Goal: Information Seeking & Learning: Learn about a topic

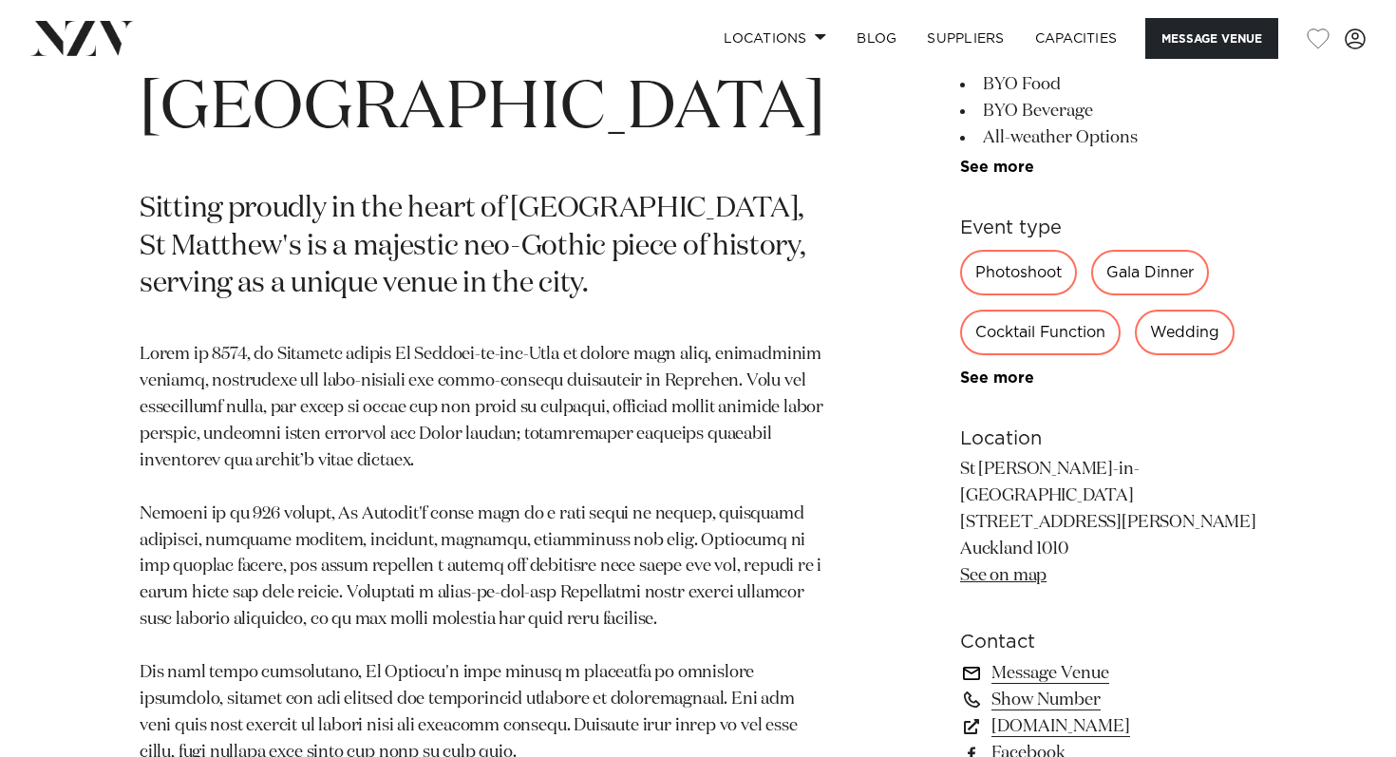
scroll to position [975, 0]
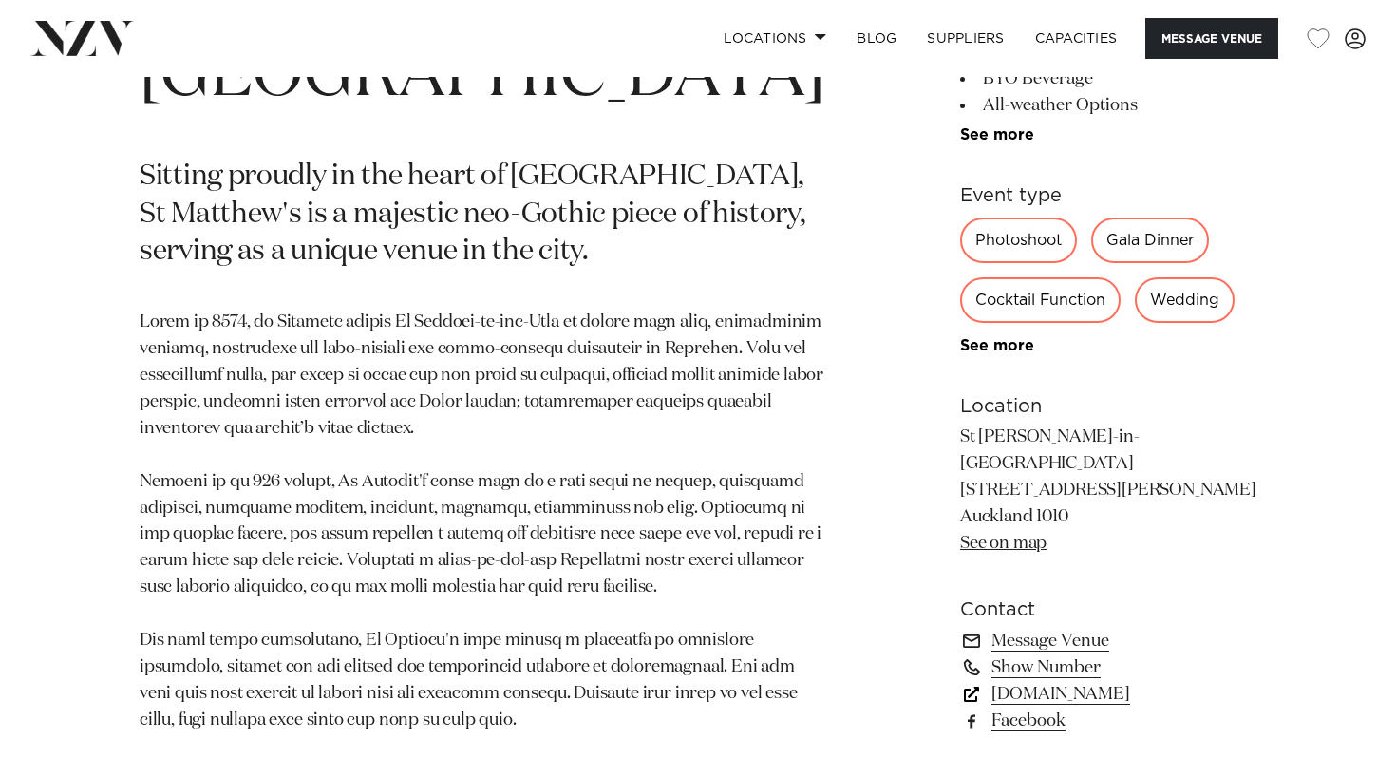
click at [1013, 681] on link "[DOMAIN_NAME]" at bounding box center [1108, 694] width 296 height 27
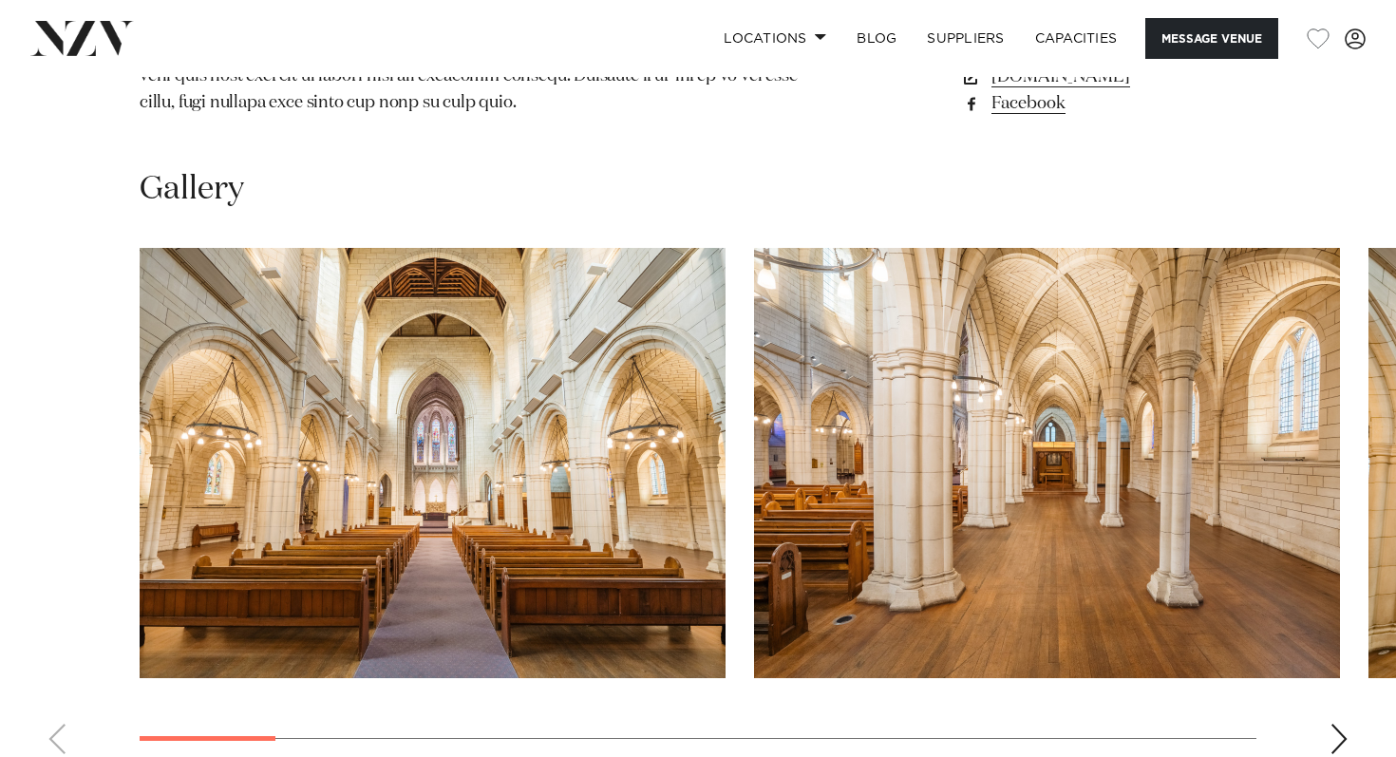
scroll to position [1600, 0]
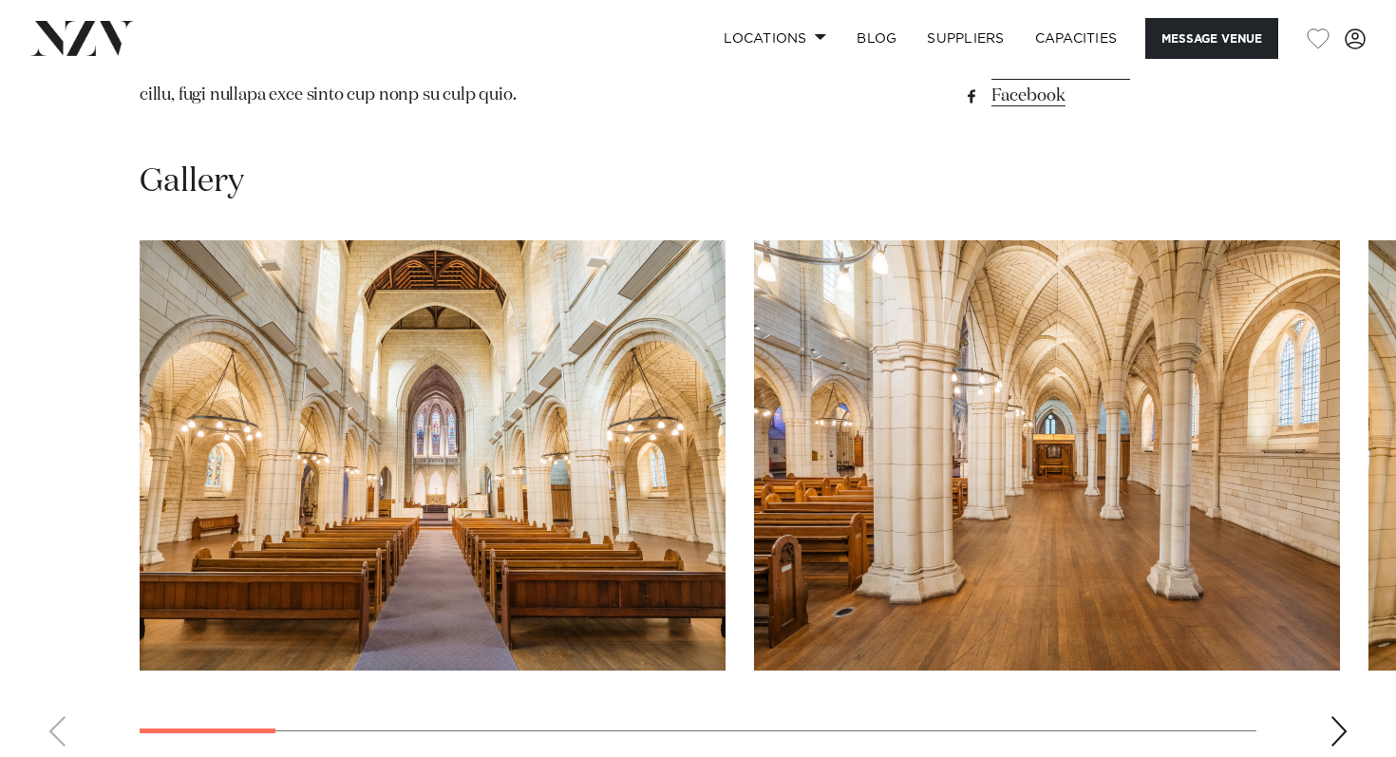
click at [1345, 716] on div "Next slide" at bounding box center [1339, 731] width 19 height 30
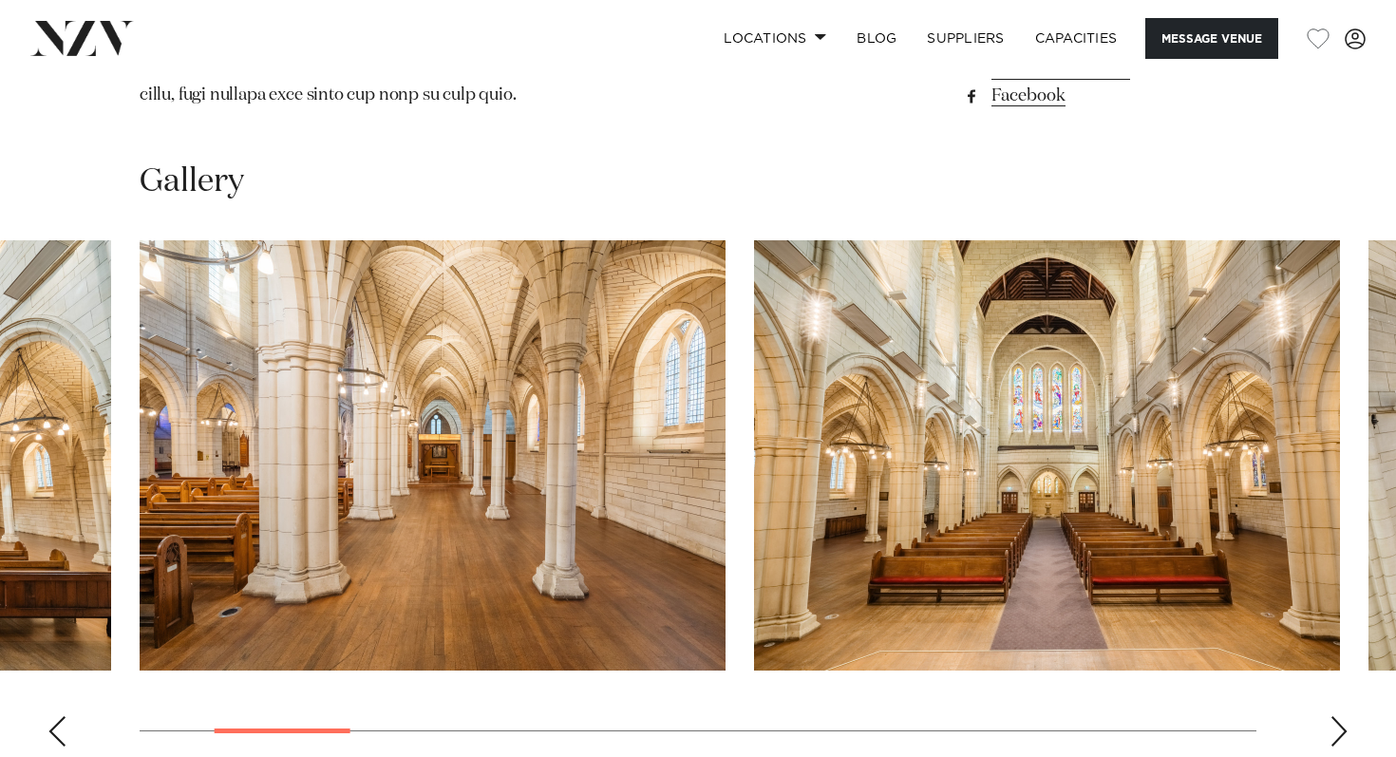
click at [1345, 716] on div "Next slide" at bounding box center [1339, 731] width 19 height 30
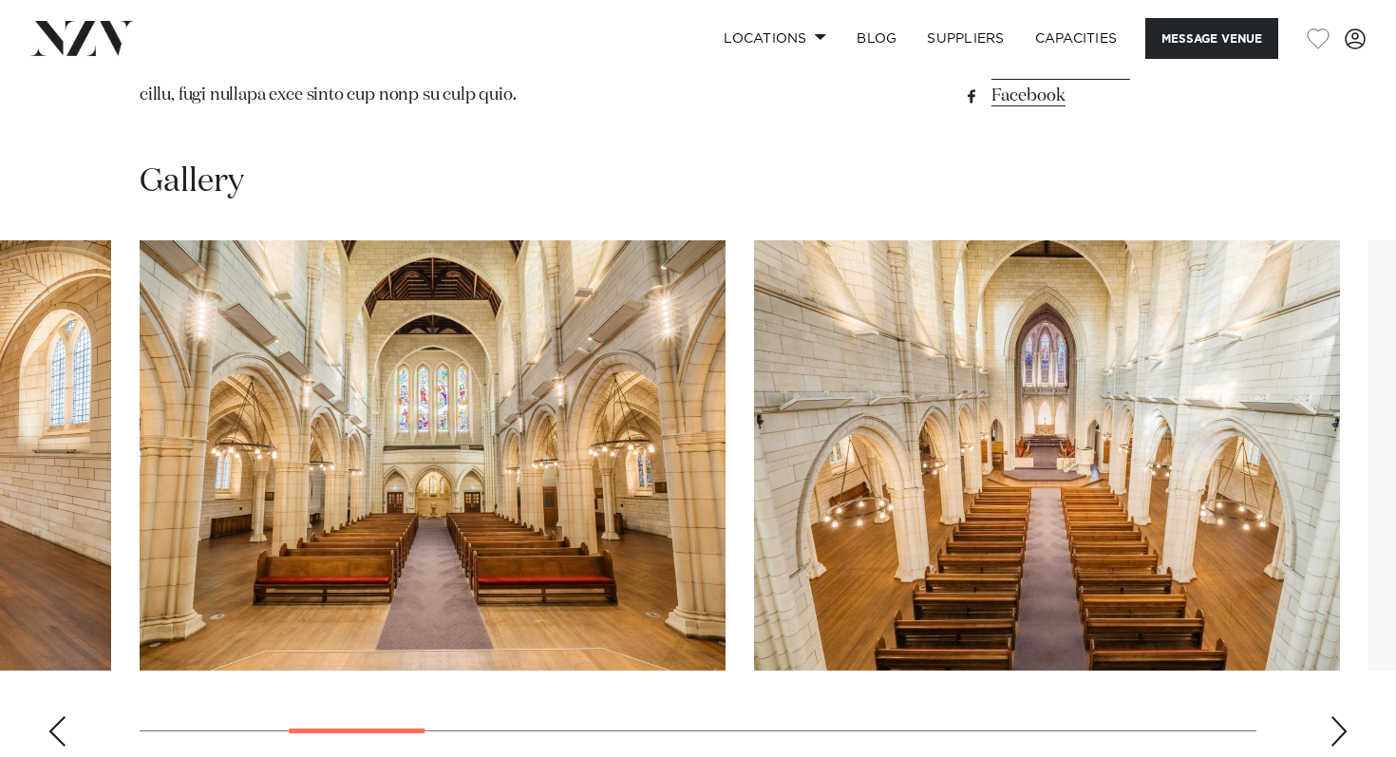
click at [1345, 716] on div "Next slide" at bounding box center [1339, 731] width 19 height 30
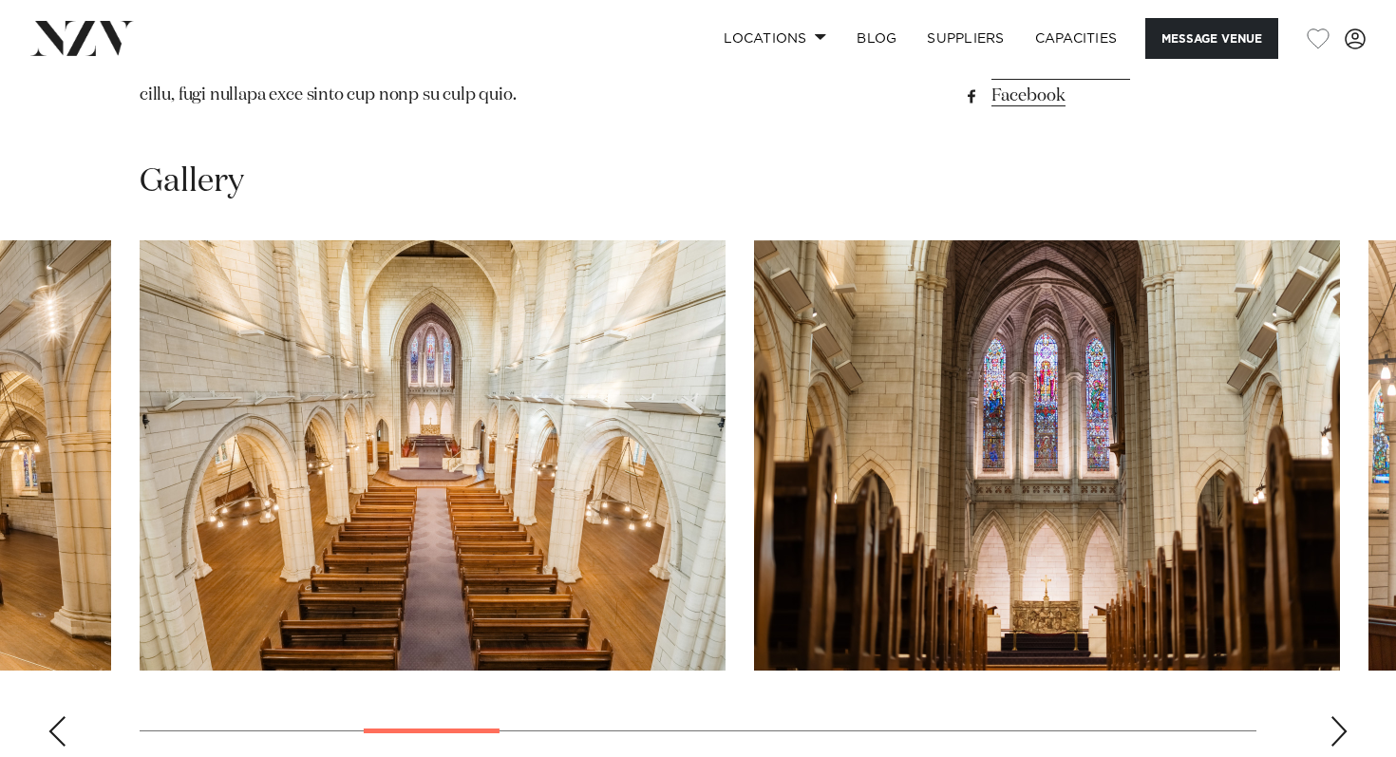
click at [1345, 716] on div "Next slide" at bounding box center [1339, 731] width 19 height 30
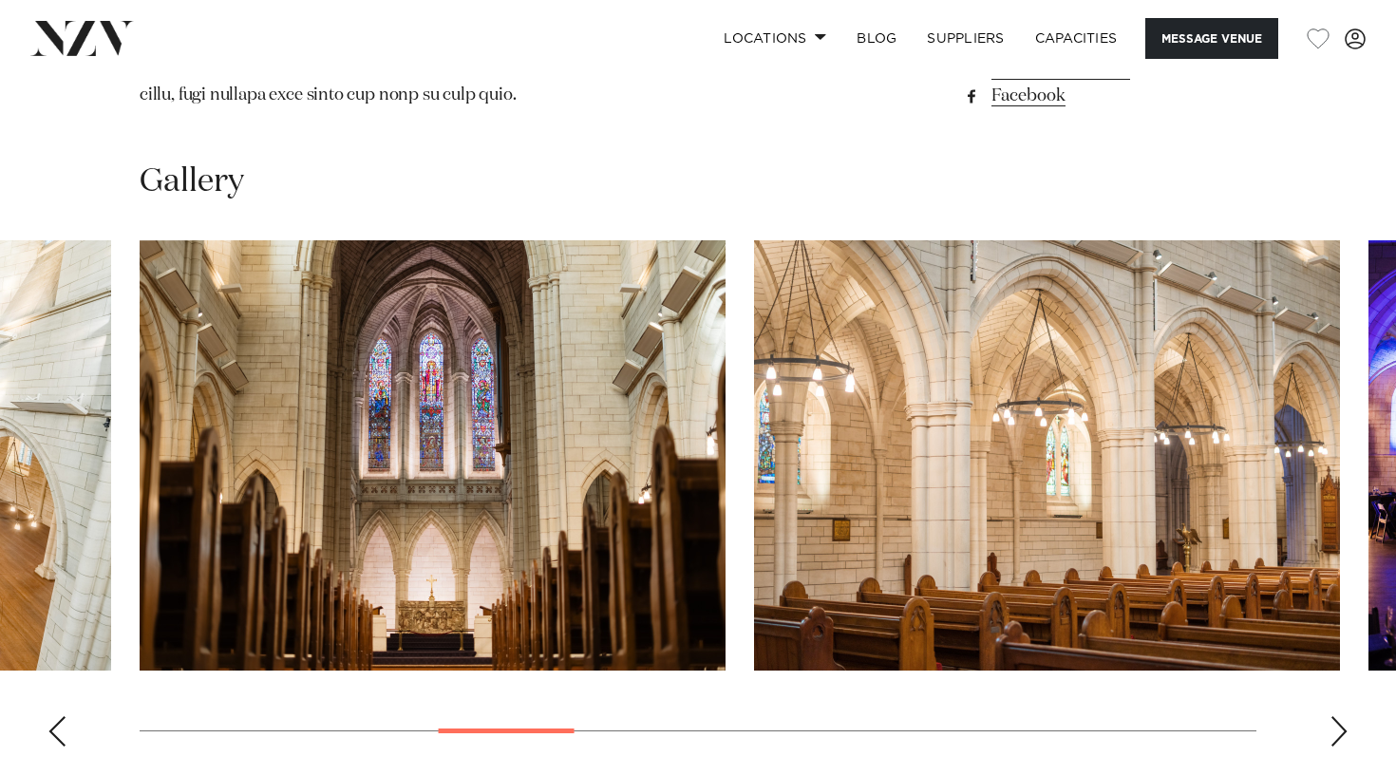
click at [1345, 716] on div "Next slide" at bounding box center [1339, 731] width 19 height 30
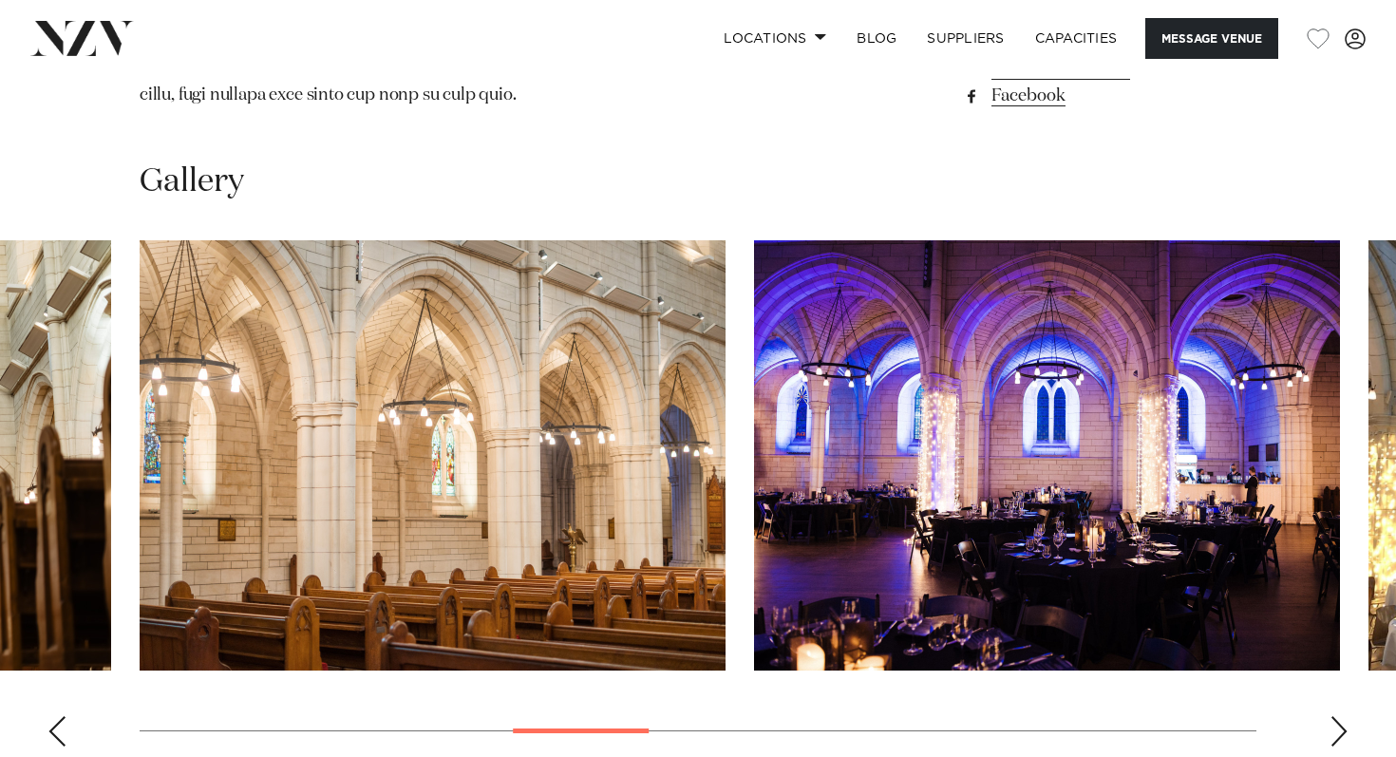
click at [1345, 716] on div "Next slide" at bounding box center [1339, 731] width 19 height 30
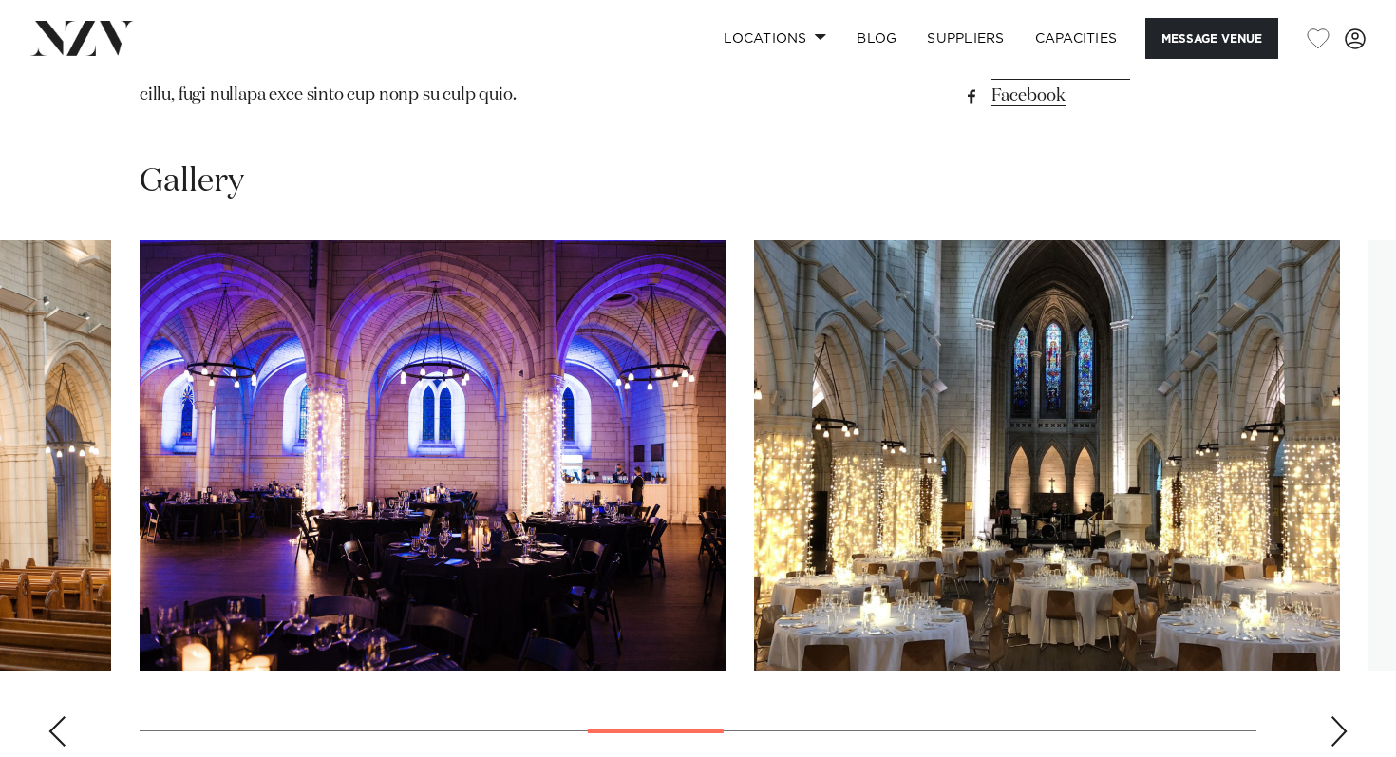
click at [1345, 716] on div "Next slide" at bounding box center [1339, 731] width 19 height 30
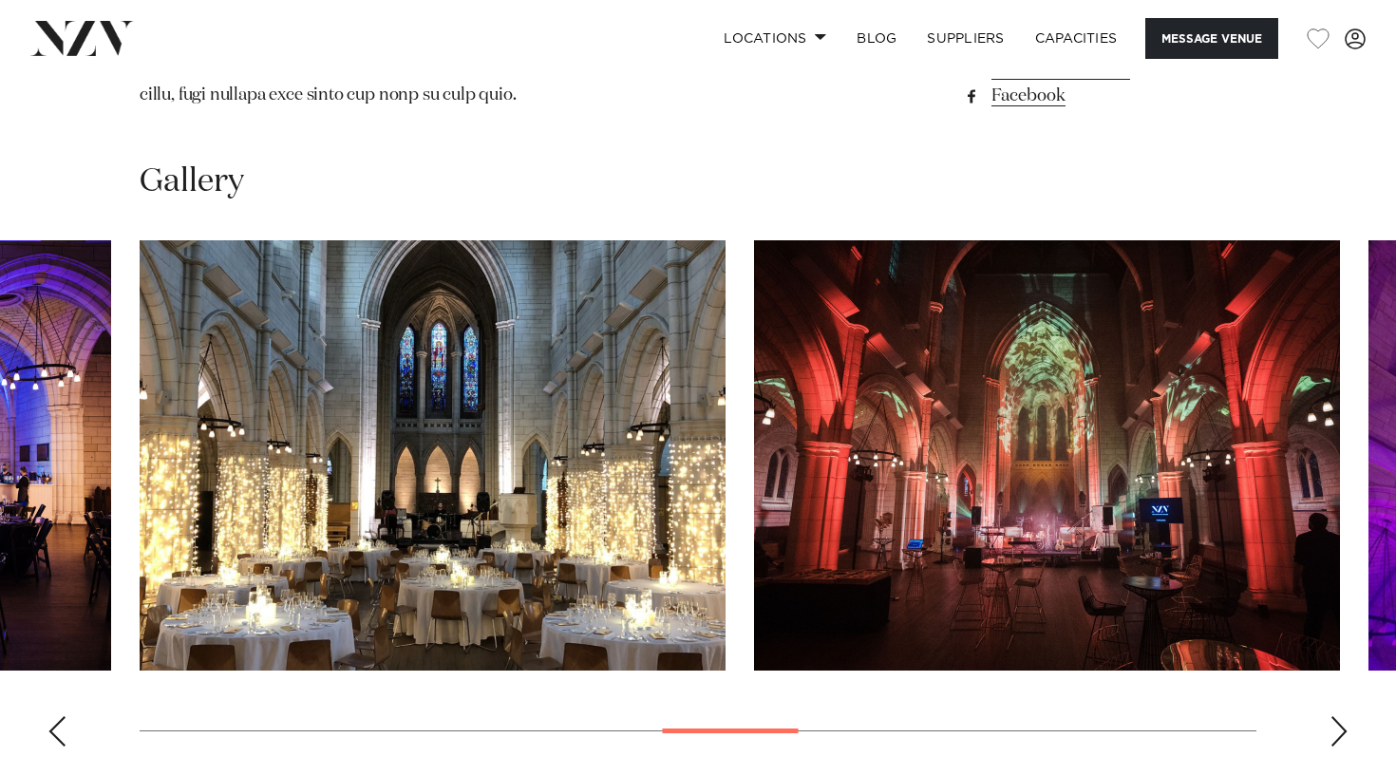
click at [1345, 716] on div "Next slide" at bounding box center [1339, 731] width 19 height 30
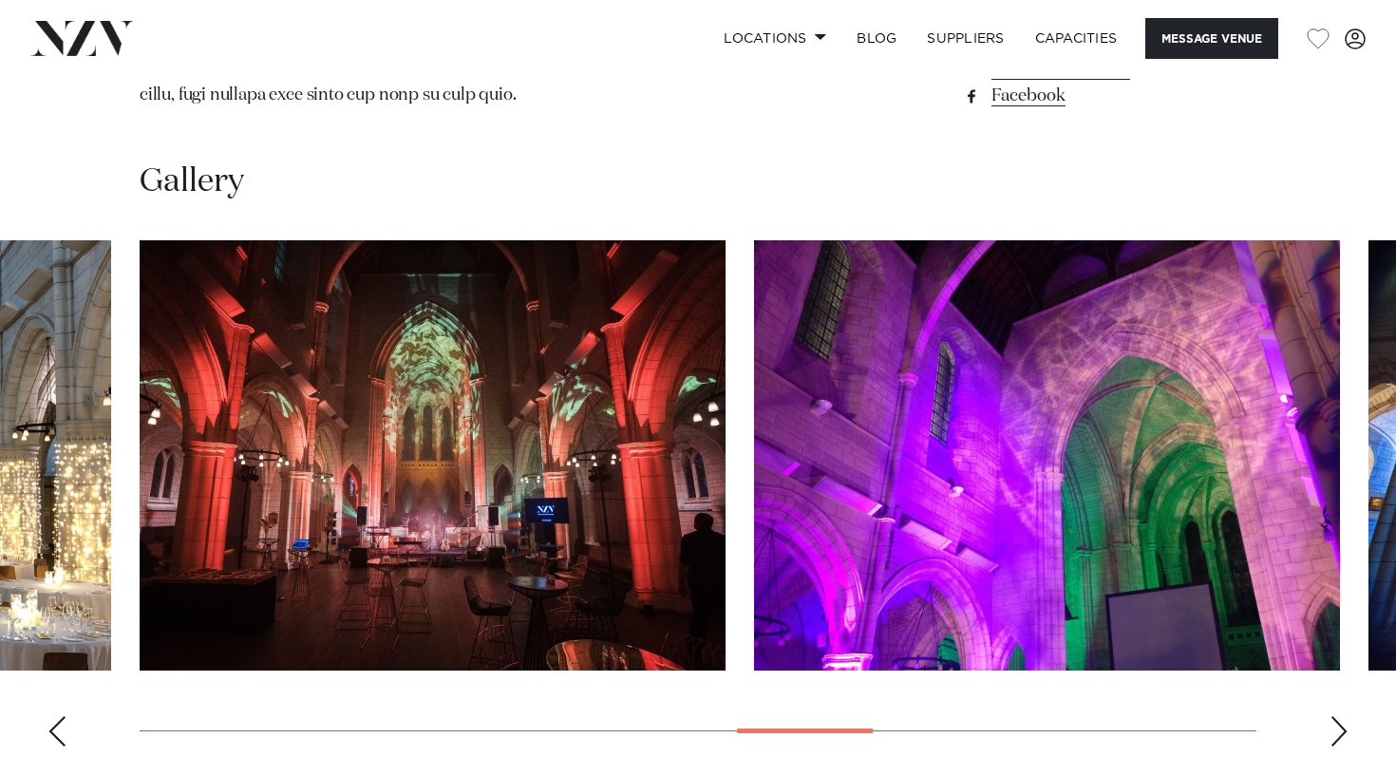
click at [1345, 716] on div "Next slide" at bounding box center [1339, 731] width 19 height 30
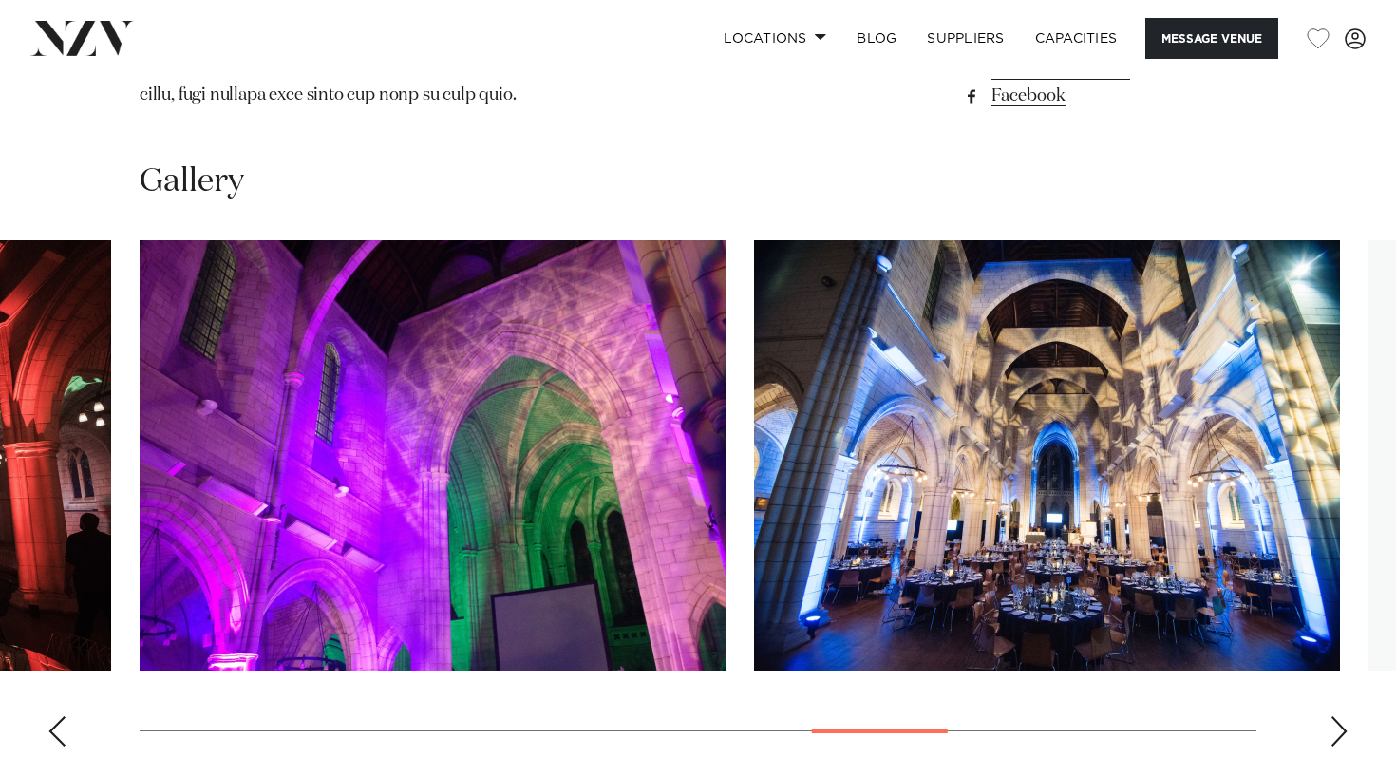
click at [1345, 716] on div "Next slide" at bounding box center [1339, 731] width 19 height 30
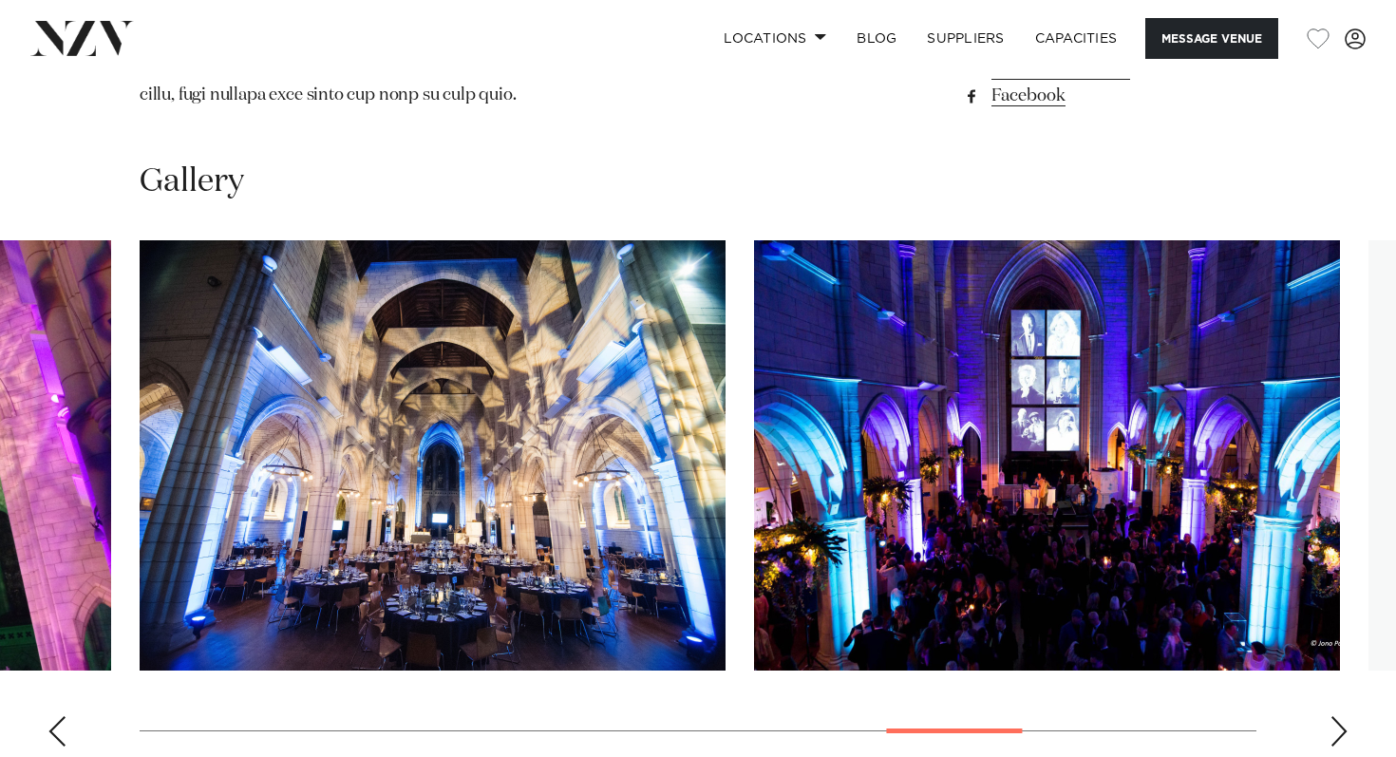
click at [1345, 716] on div "Next slide" at bounding box center [1339, 731] width 19 height 30
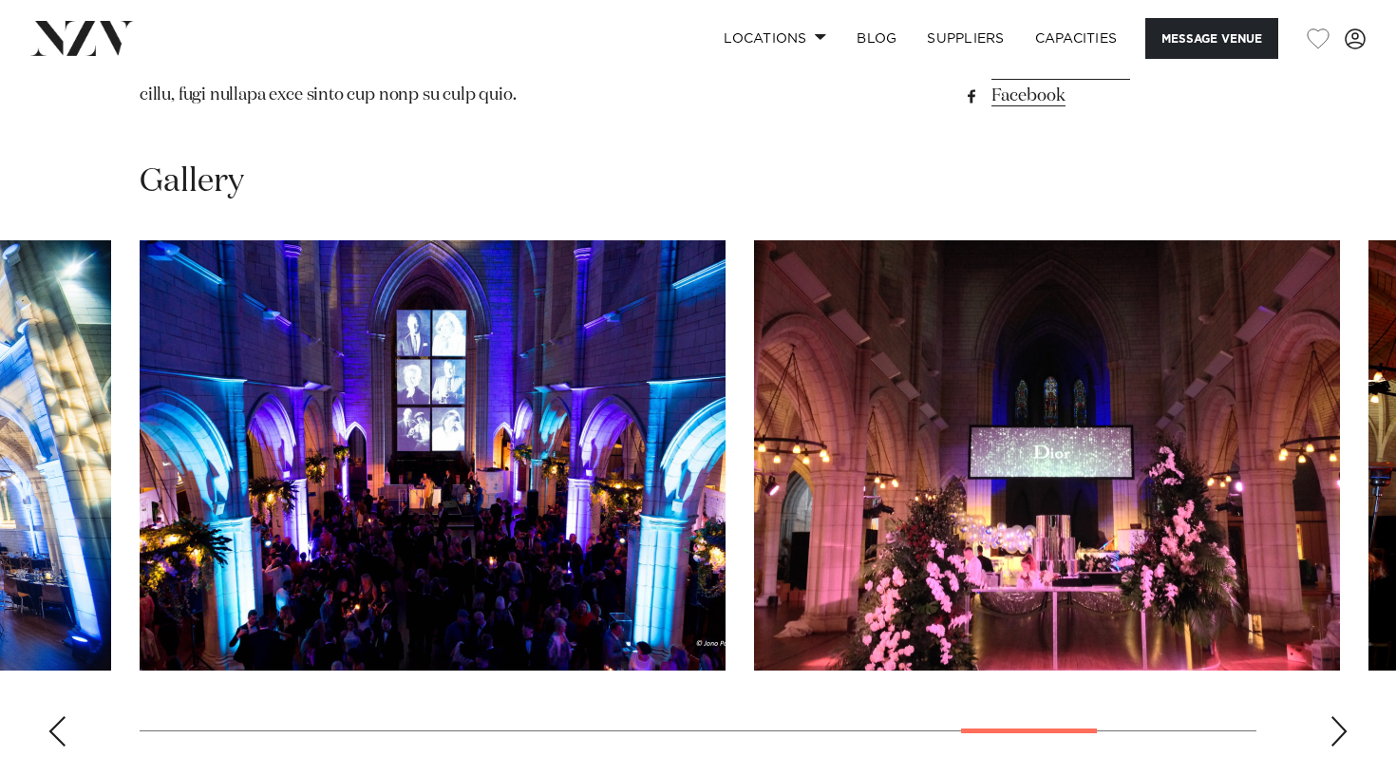
click at [1345, 716] on div "Next slide" at bounding box center [1339, 731] width 19 height 30
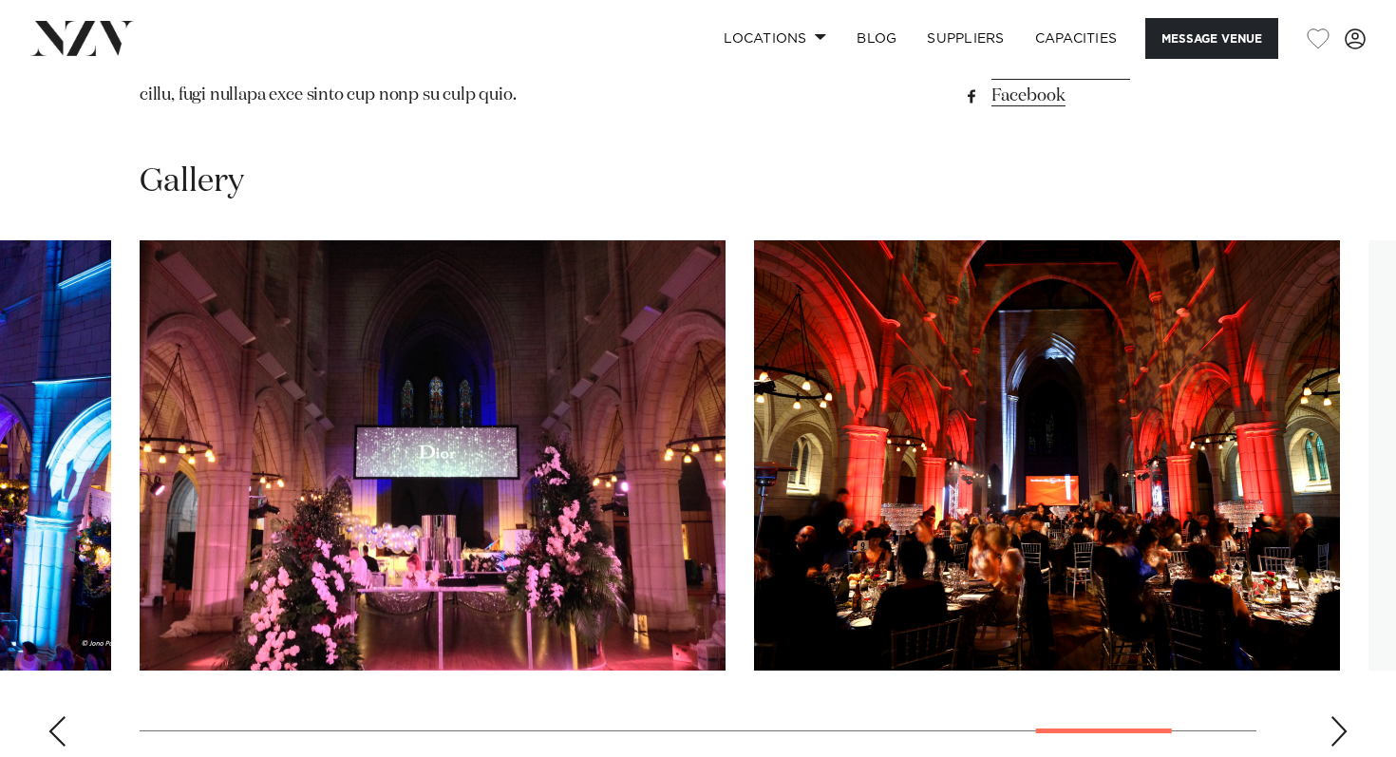
click at [1345, 716] on div "Next slide" at bounding box center [1339, 731] width 19 height 30
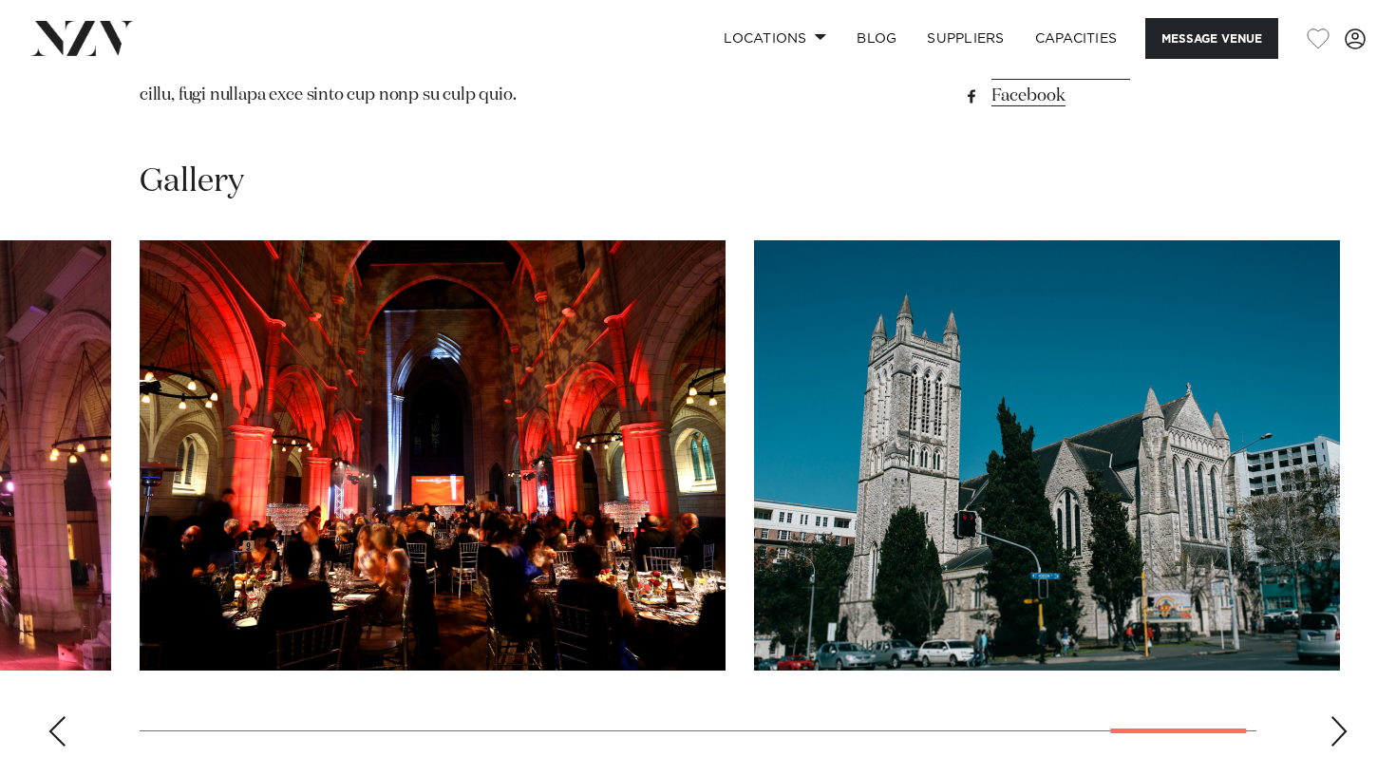
click at [1345, 716] on div "Next slide" at bounding box center [1339, 731] width 19 height 30
